Goal: Use online tool/utility: Utilize a website feature to perform a specific function

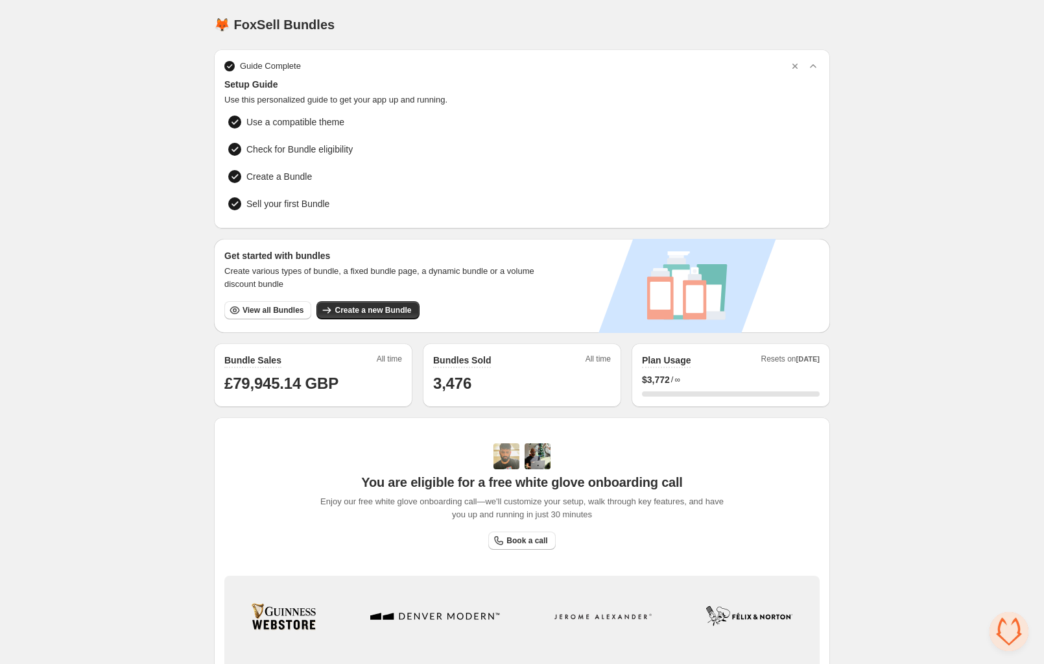
scroll to position [154, 0]
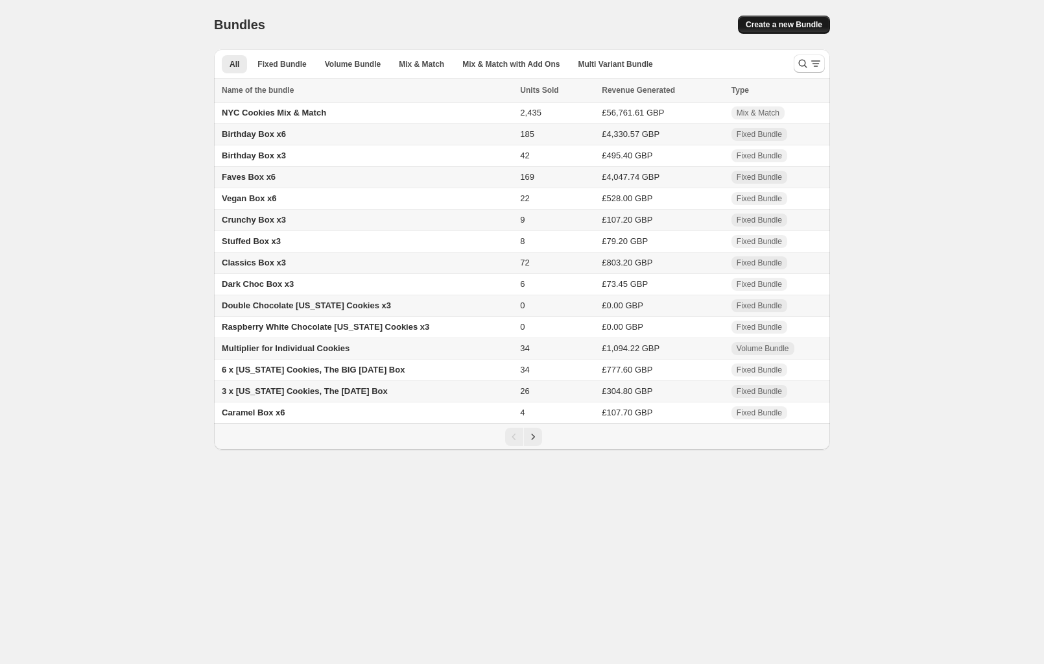
click at [774, 23] on span "Create a new Bundle" at bounding box center [784, 24] width 77 height 10
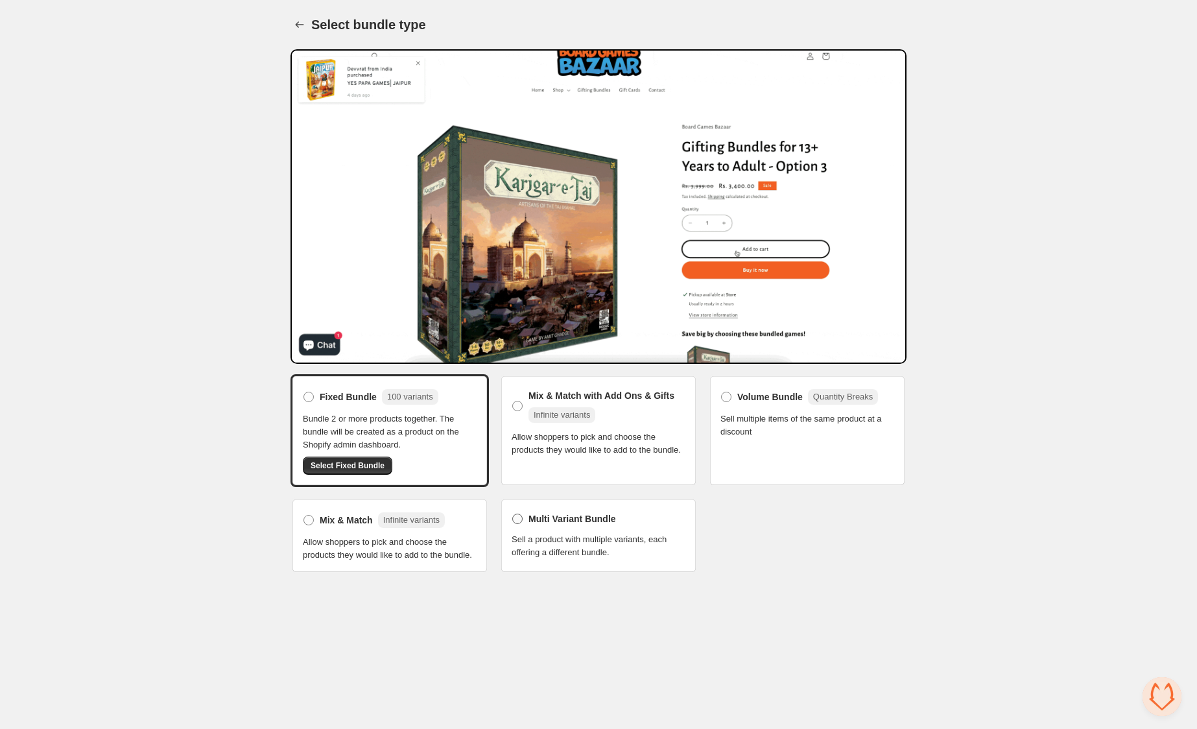
click at [552, 514] on span "Multi Variant Bundle" at bounding box center [573, 518] width 88 height 13
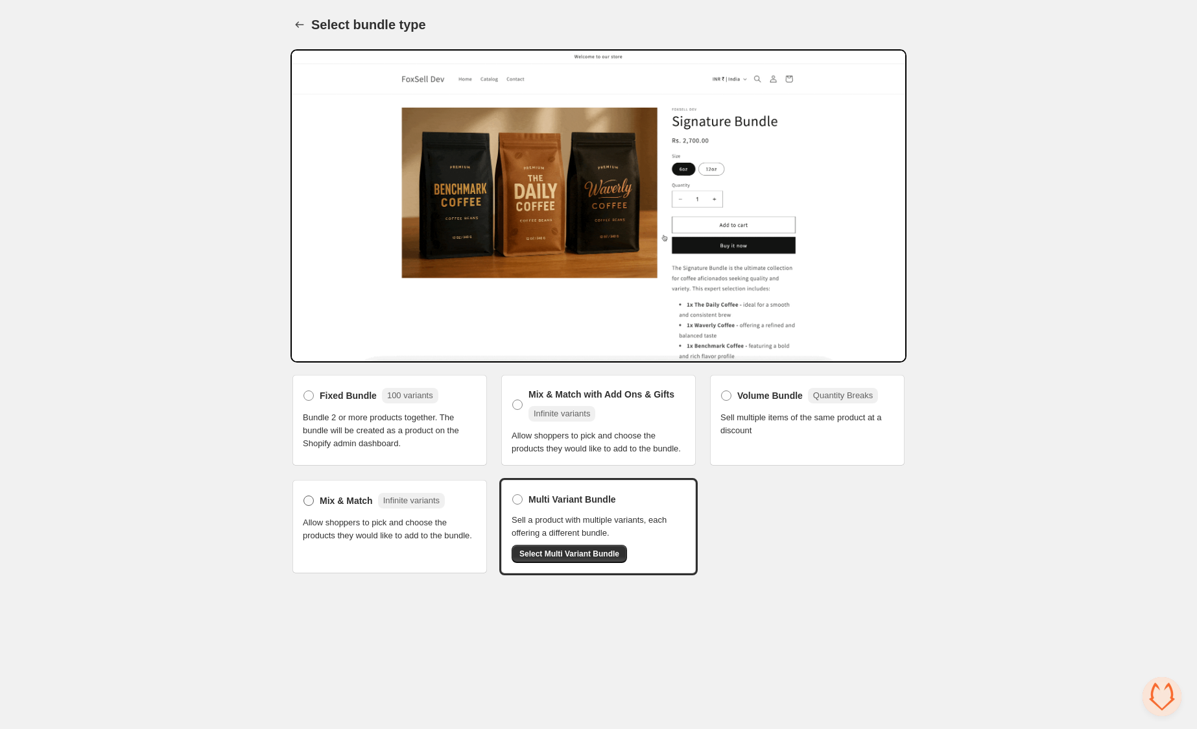
click at [335, 507] on span "Mix & Match" at bounding box center [346, 500] width 53 height 13
